Goal: Navigation & Orientation: Find specific page/section

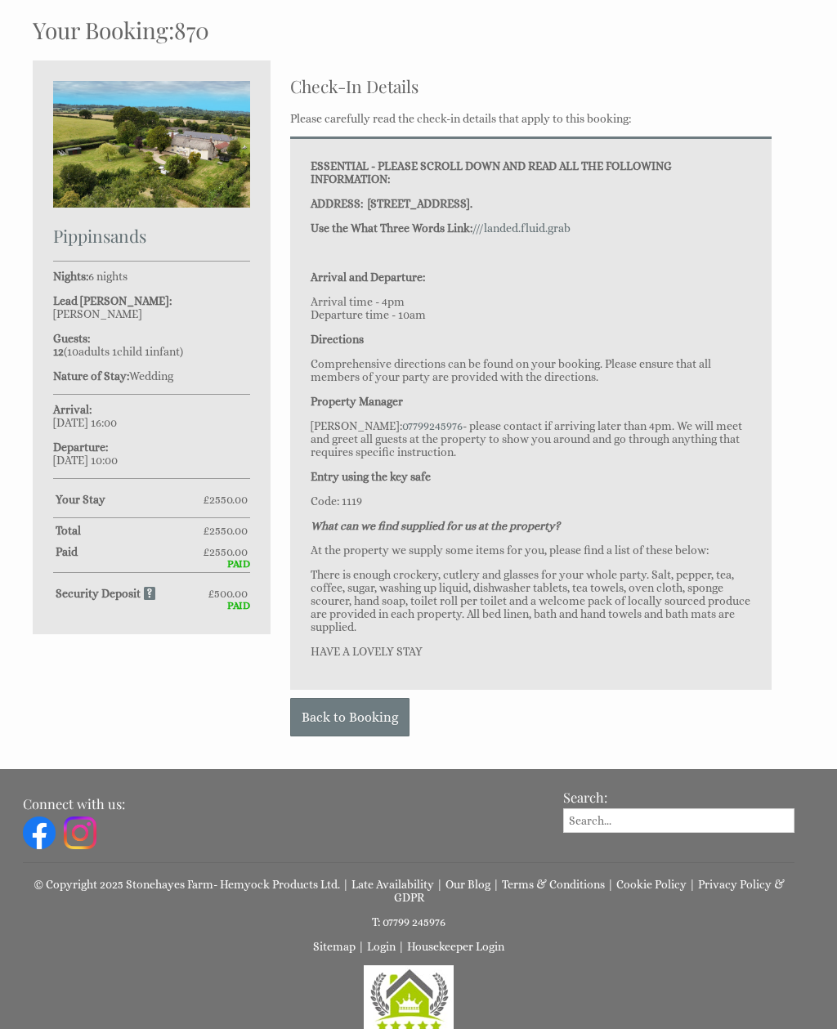
scroll to position [480, 0]
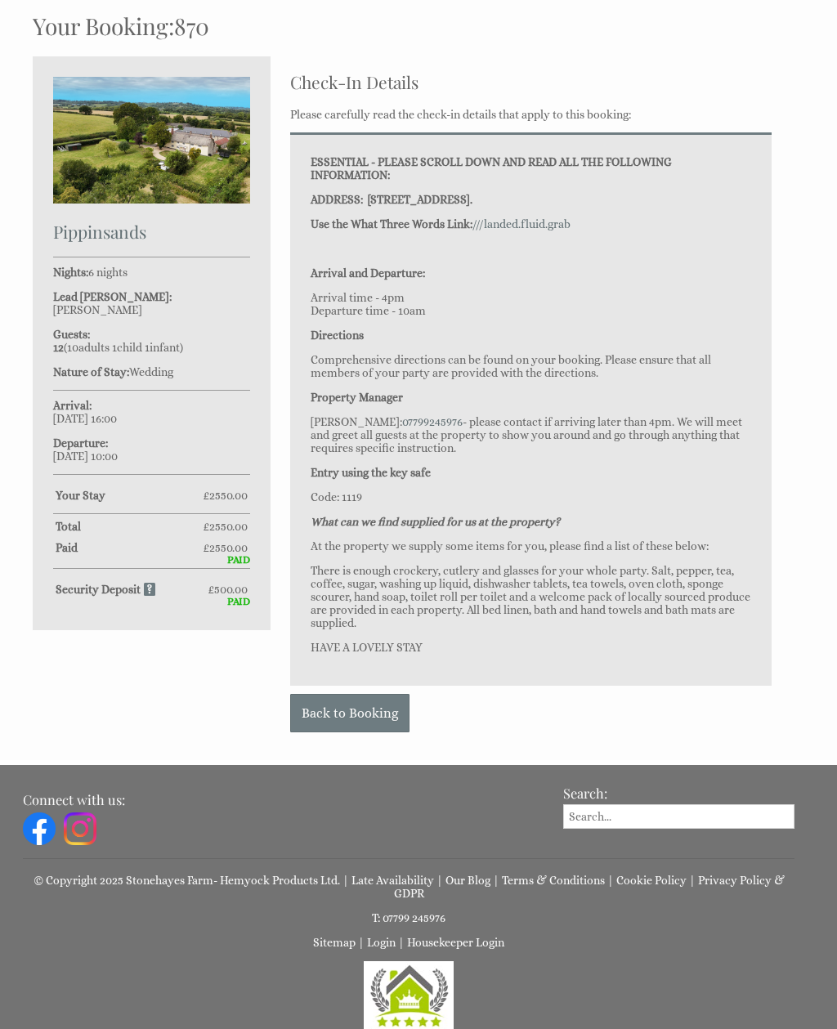
click at [352, 733] on link "Back to Booking" at bounding box center [349, 713] width 119 height 38
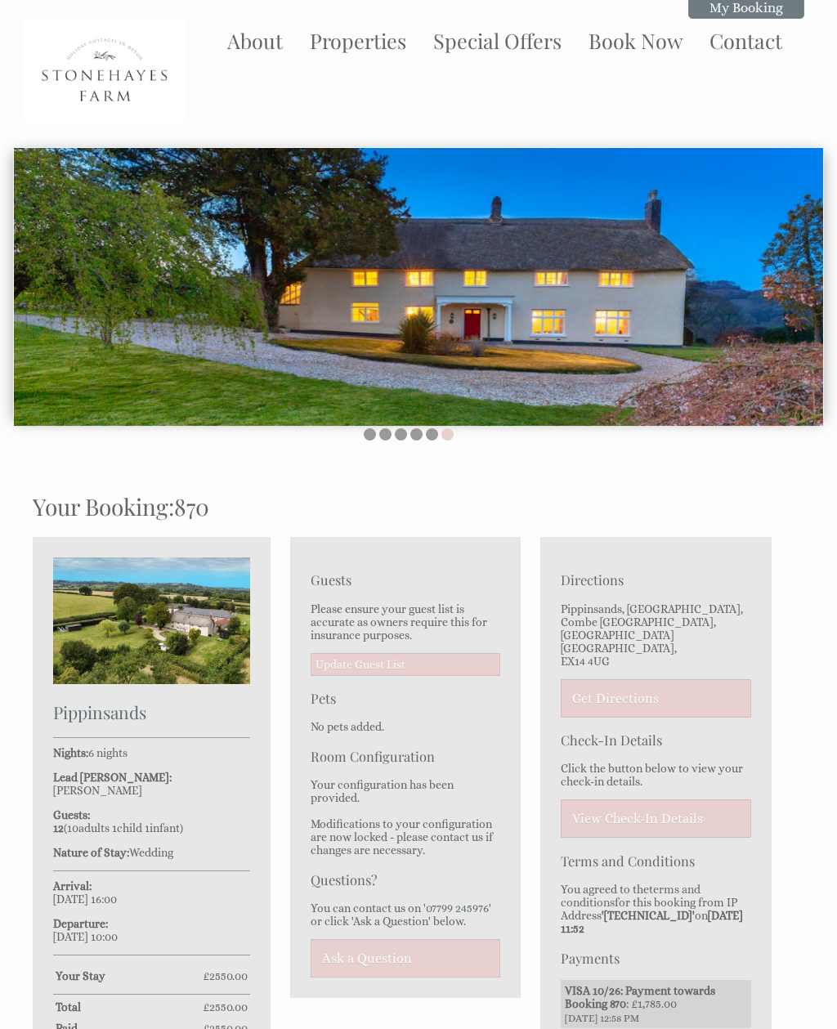
click at [264, 39] on link "About" at bounding box center [255, 40] width 56 height 27
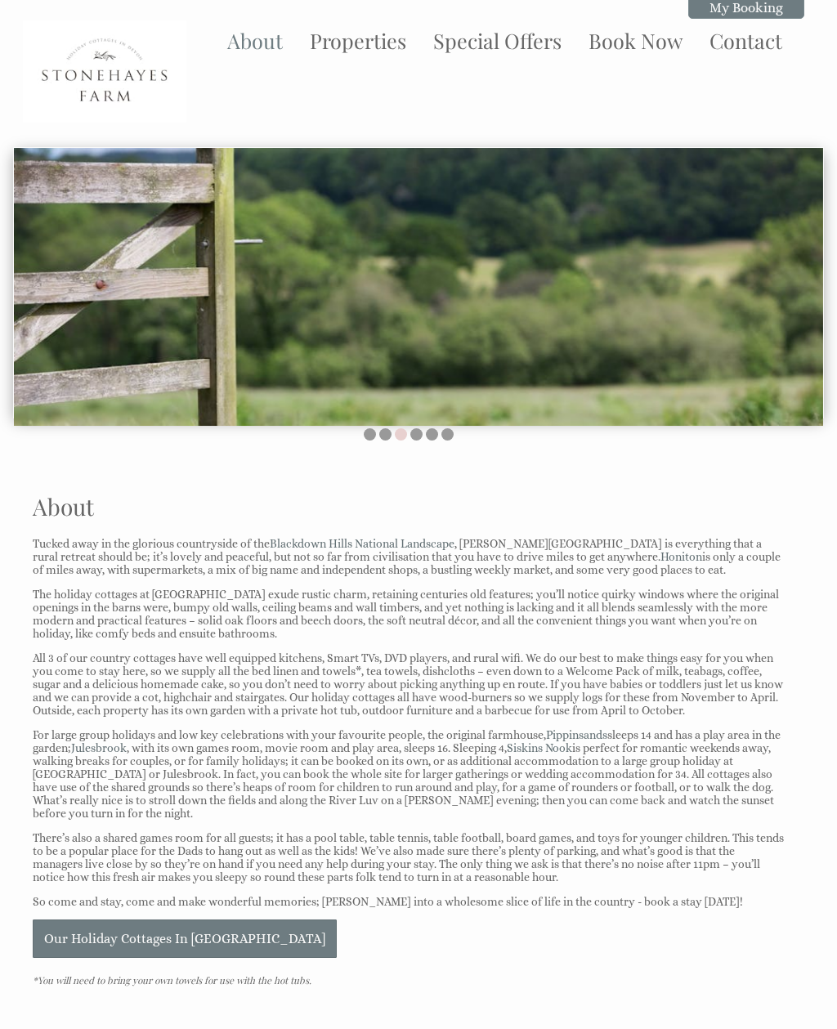
click at [756, 54] on link "Contact" at bounding box center [745, 40] width 73 height 27
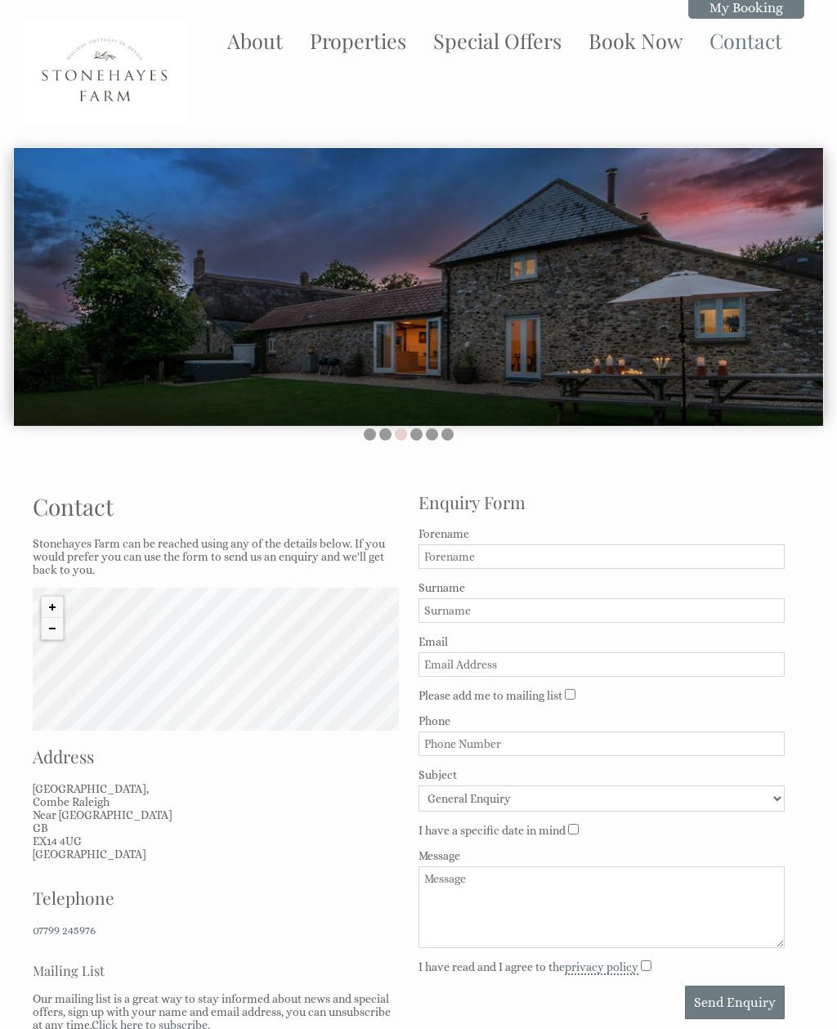
click at [520, 44] on link "Special Offers" at bounding box center [497, 40] width 128 height 27
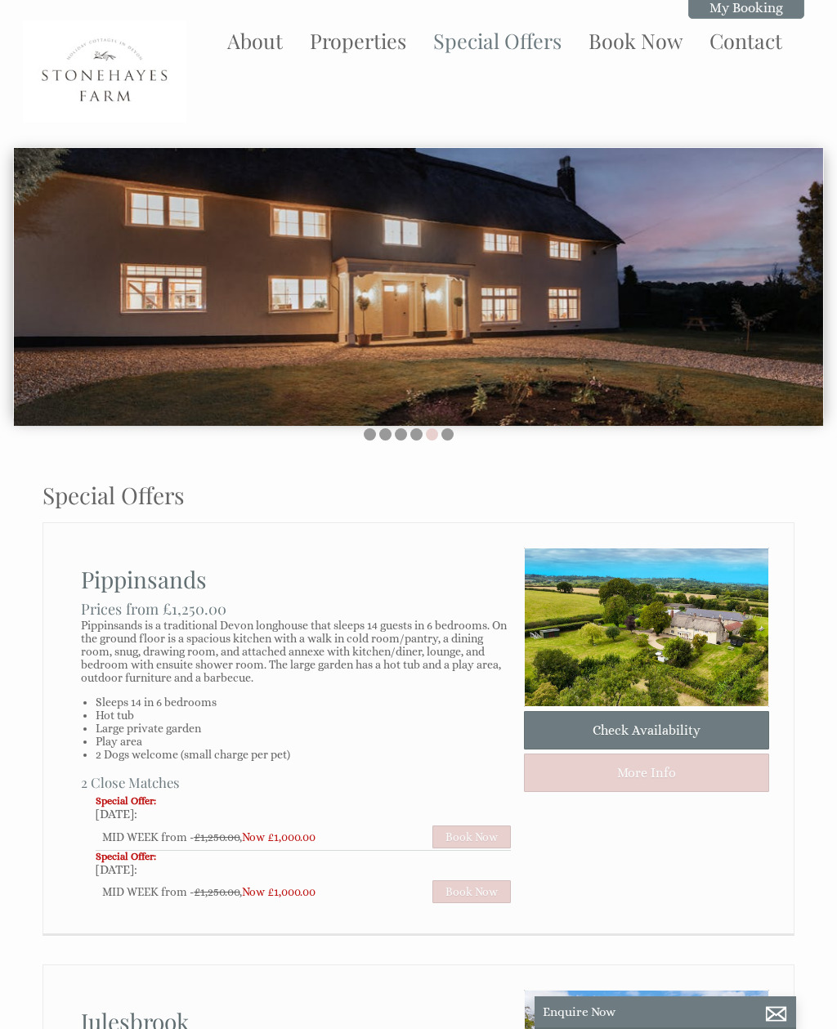
click at [266, 41] on link "About" at bounding box center [255, 40] width 56 height 27
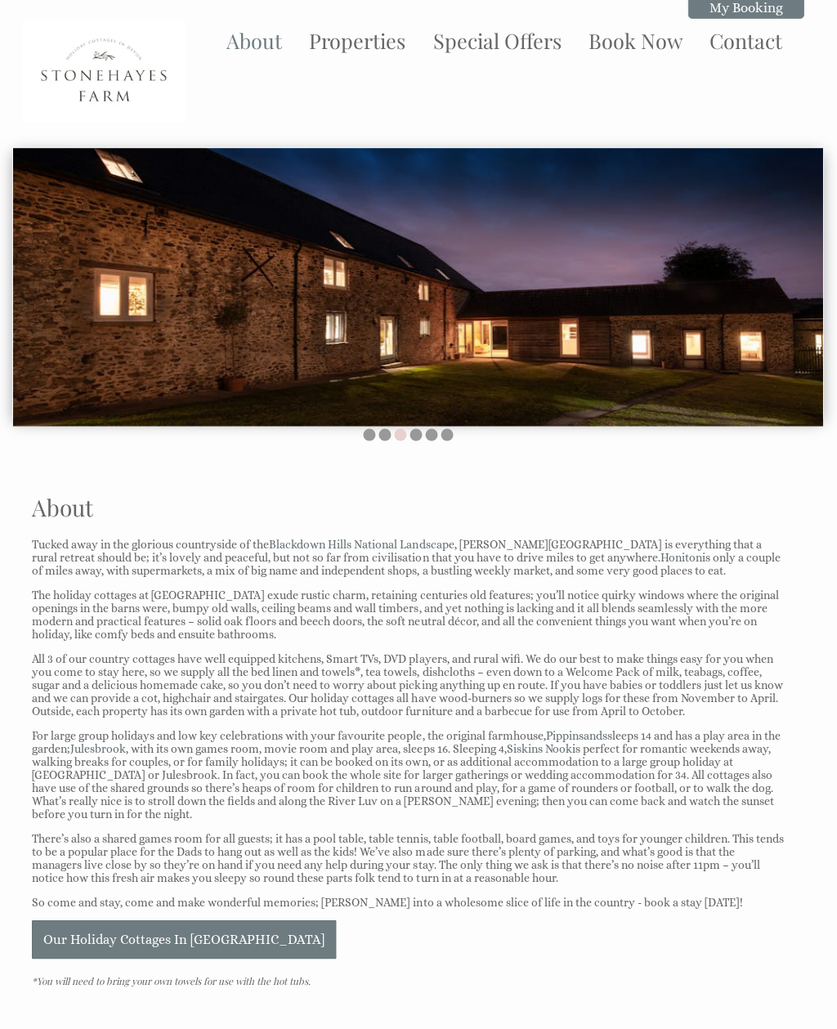
click at [744, 7] on link "My Booking" at bounding box center [746, 8] width 116 height 22
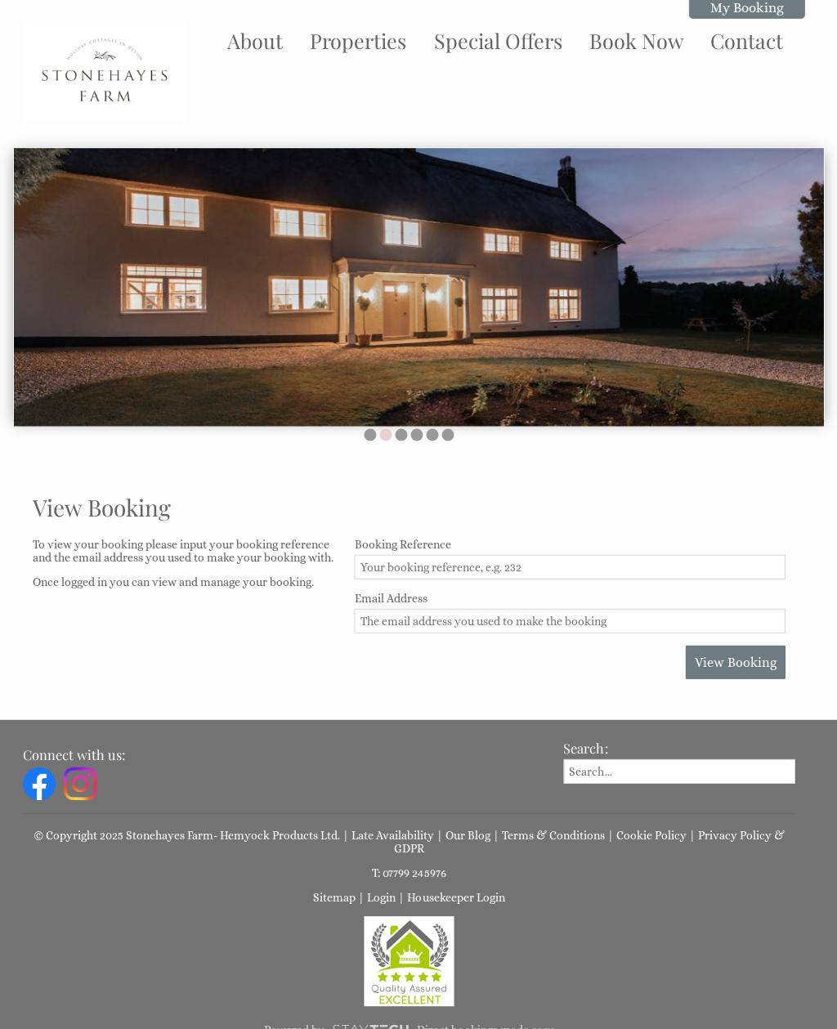
click at [233, 33] on link "About" at bounding box center [255, 40] width 56 height 27
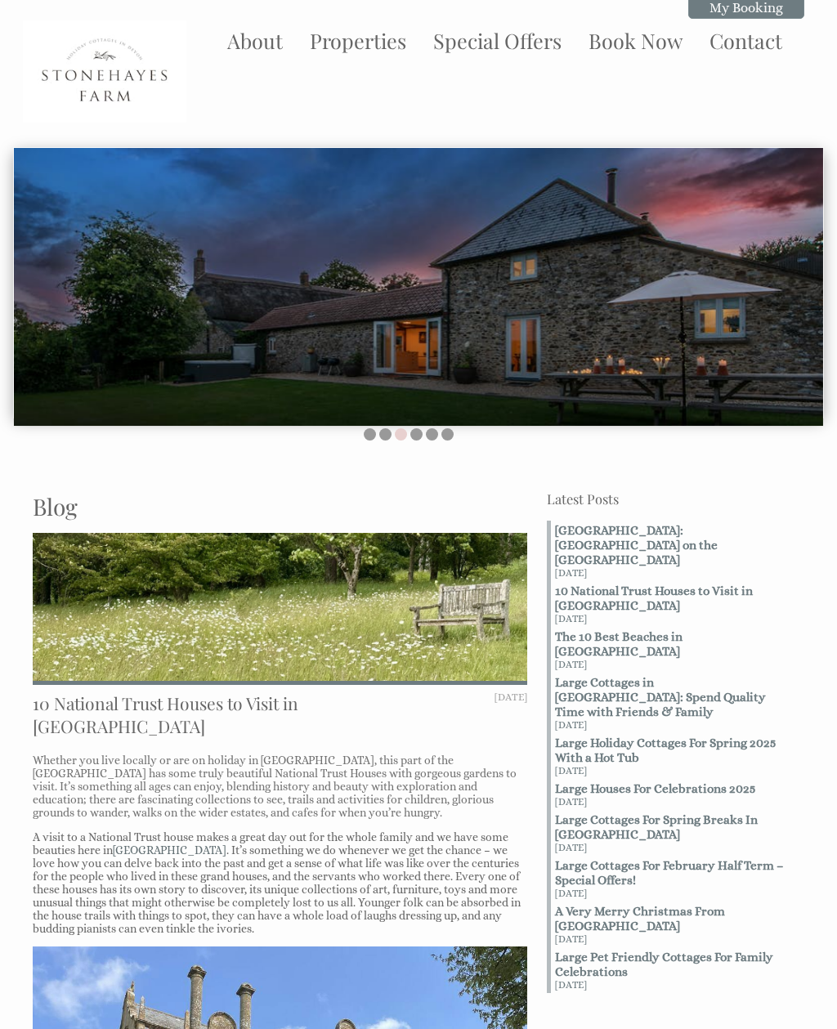
click at [641, 540] on strong "Branscombe: An Idyllic Village on the East Devon Coast" at bounding box center [636, 545] width 163 height 44
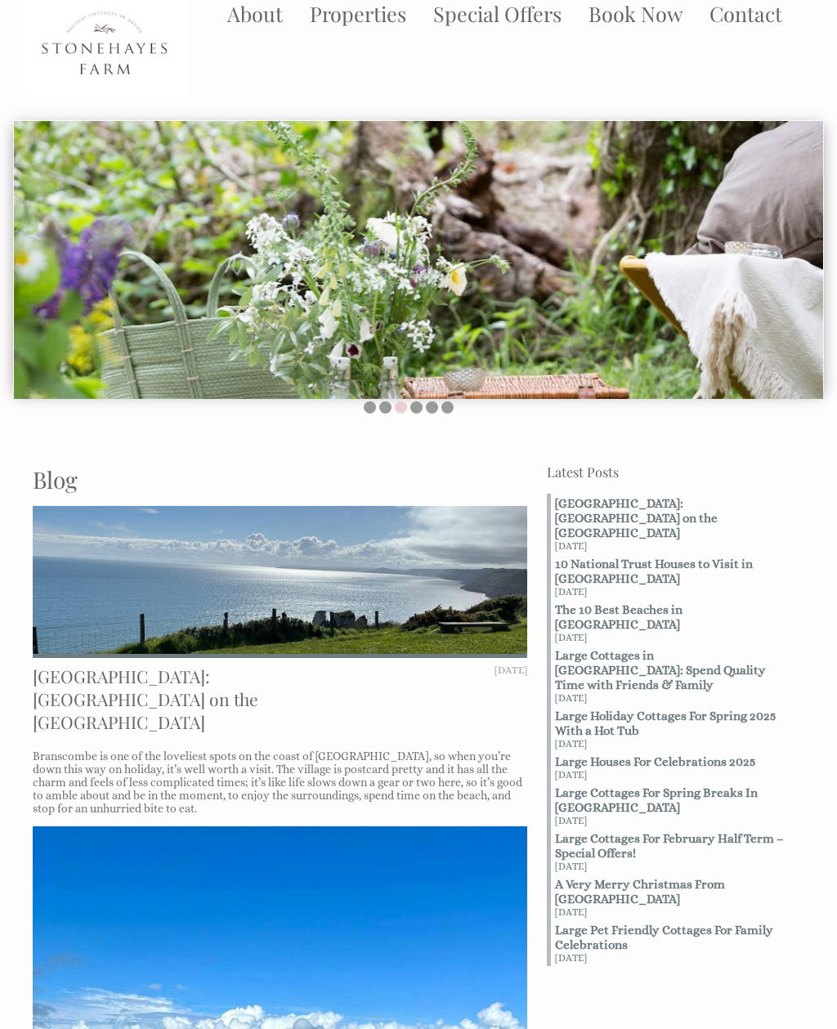
scroll to position [53, 0]
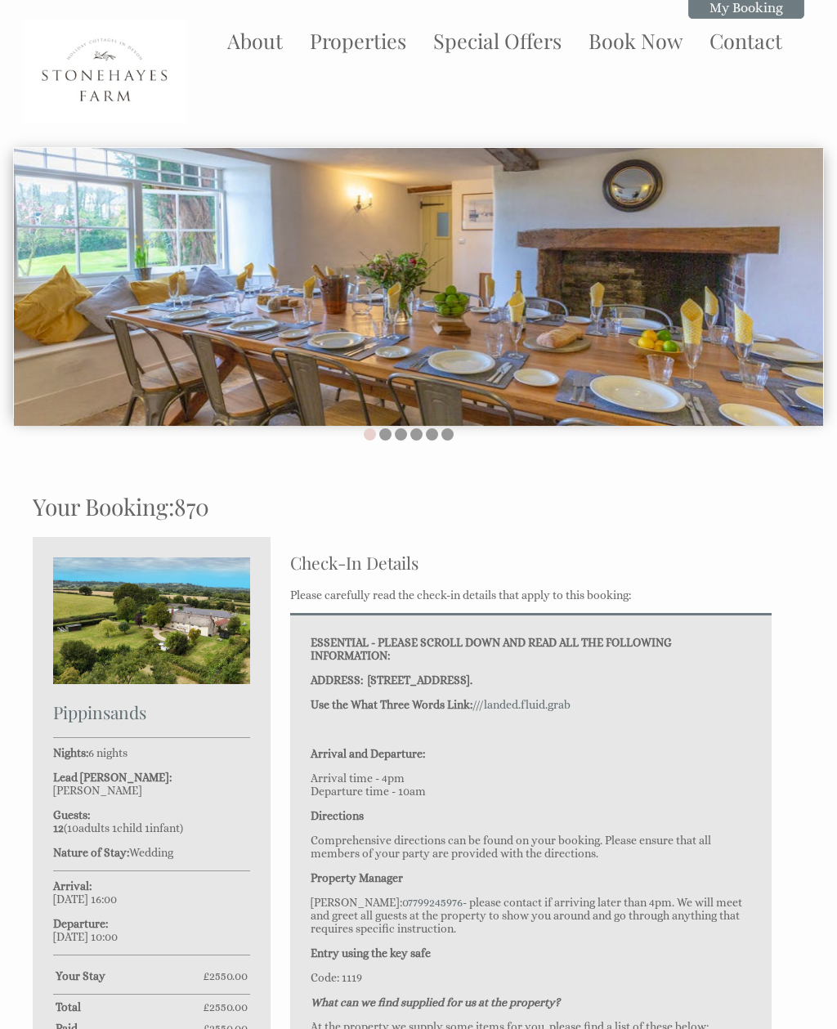
scroll to position [478, 0]
